Goal: Task Accomplishment & Management: Manage account settings

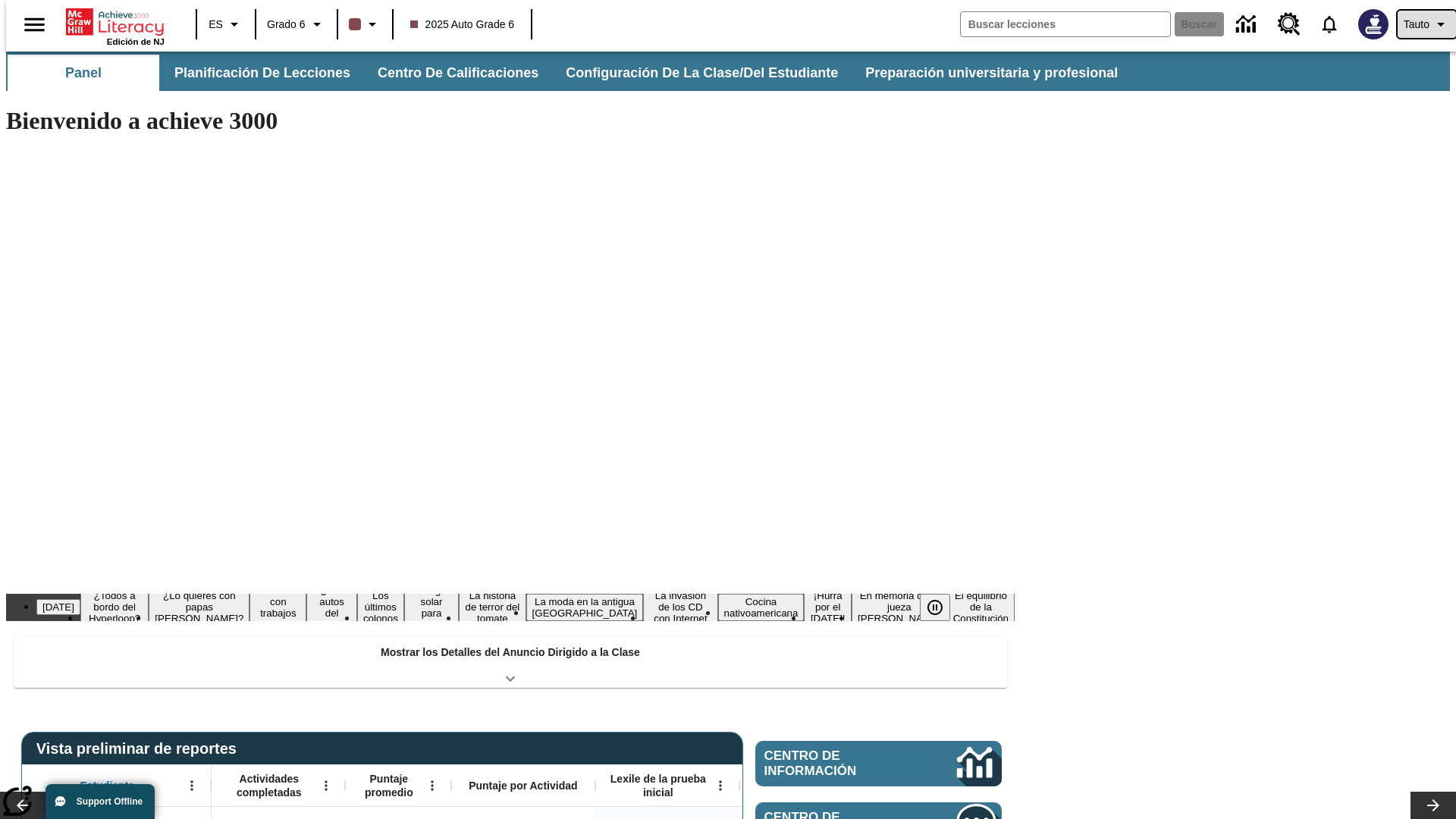
click at [1418, 24] on span "Tauto" at bounding box center [1416, 25] width 25 height 16
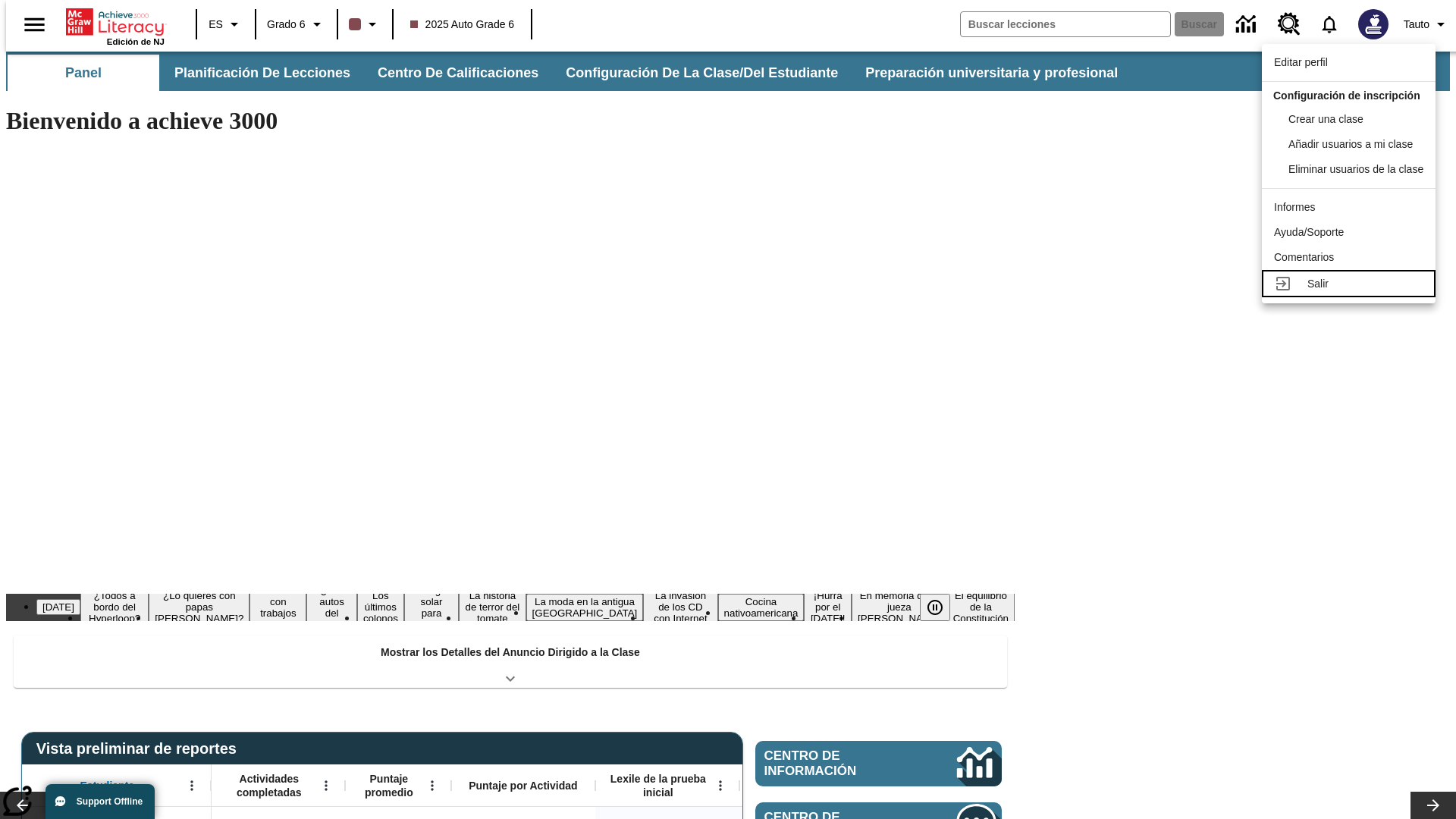
click at [1353, 292] on div "Salir" at bounding box center [1365, 284] width 116 height 16
